Goal: Information Seeking & Learning: Learn about a topic

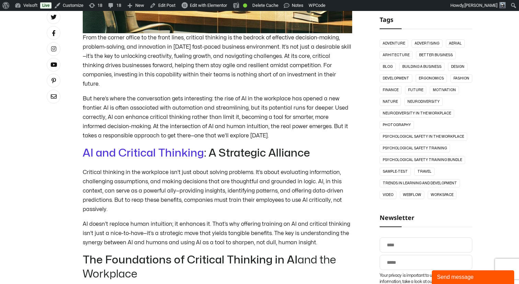
scroll to position [348, 0]
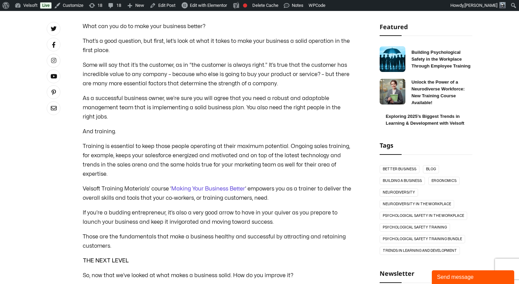
scroll to position [255, 0]
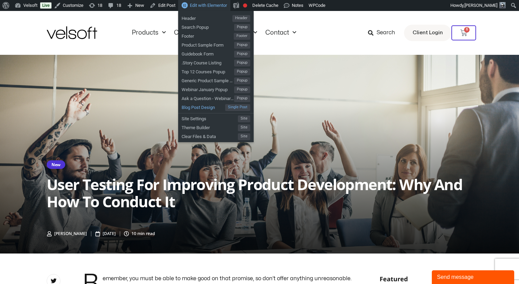
click at [194, 107] on span "Blog Post Design" at bounding box center [203, 106] width 44 height 9
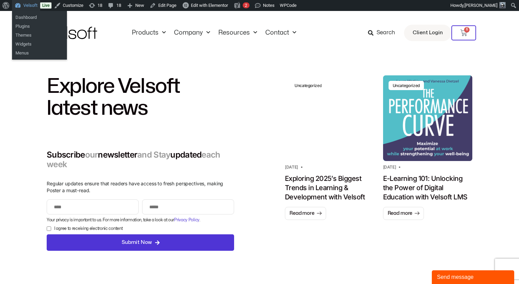
click at [26, 5] on link "Velsoft" at bounding box center [26, 5] width 28 height 11
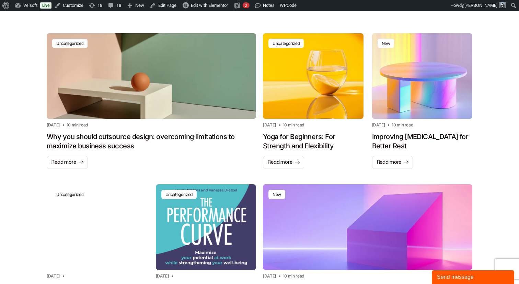
scroll to position [498, 0]
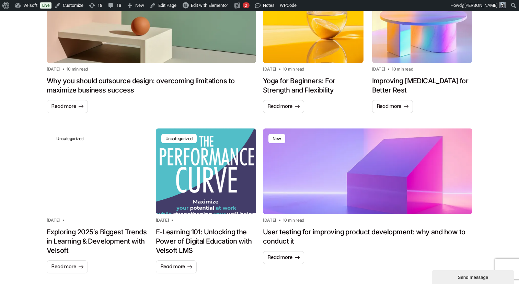
scroll to position [548, 0]
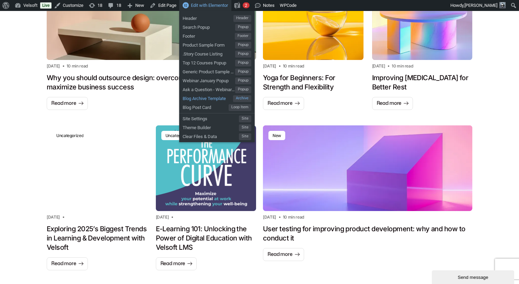
click at [204, 99] on span "Blog Archive Template" at bounding box center [207, 97] width 50 height 9
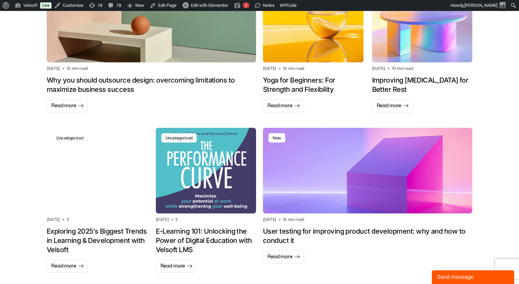
scroll to position [603, 0]
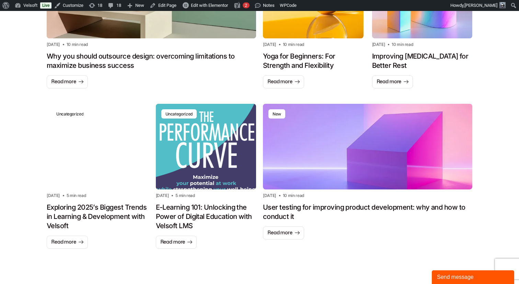
scroll to position [577, 0]
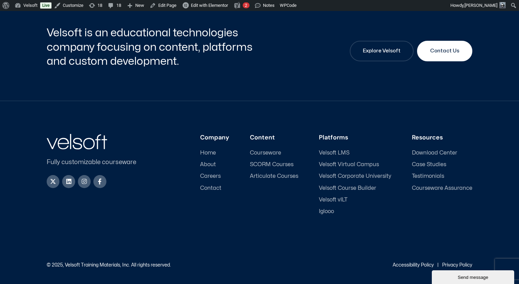
scroll to position [1093, 0]
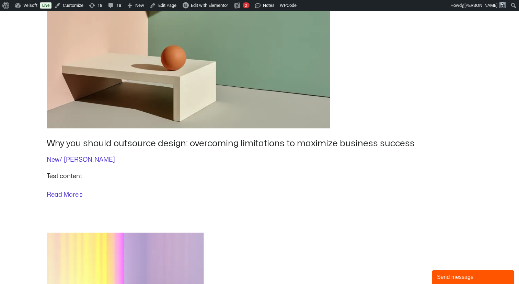
scroll to position [704, 0]
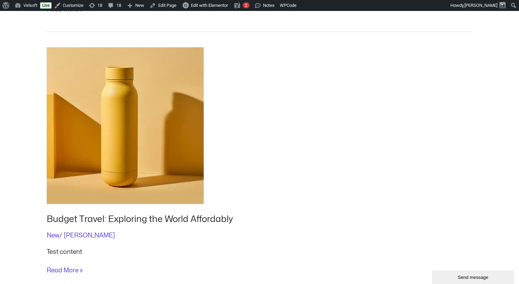
scroll to position [185, 0]
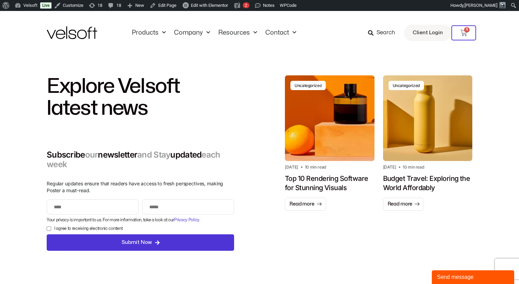
click at [308, 86] on div "Uncategorized" at bounding box center [307, 85] width 27 height 5
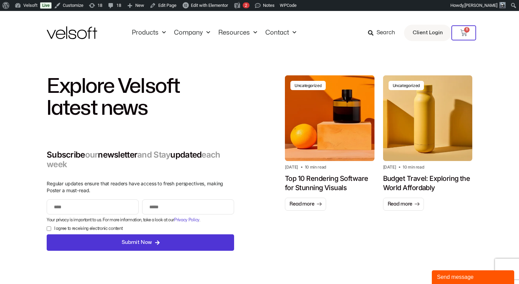
click at [265, 82] on div "Explore Velsoft latest news Subscribe our newsletter and Stay updated each week…" at bounding box center [259, 163] width 425 height 217
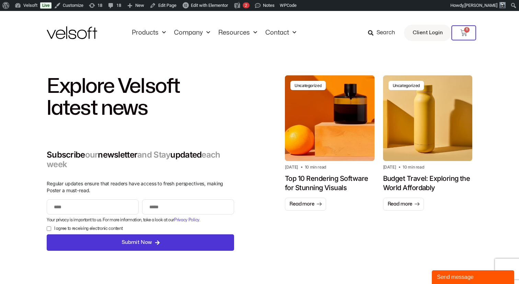
click at [301, 85] on div "Uncategorized" at bounding box center [307, 85] width 27 height 5
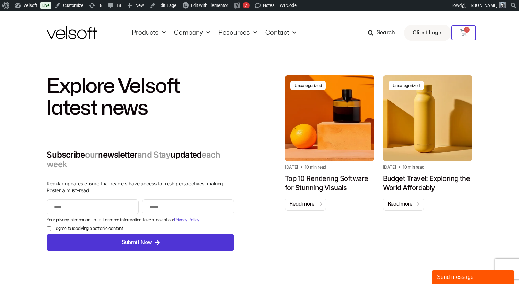
click at [247, 91] on div "Explore Velsoft latest news Subscribe our newsletter and Stay updated each week…" at bounding box center [259, 163] width 425 height 217
